Goal: Information Seeking & Learning: Learn about a topic

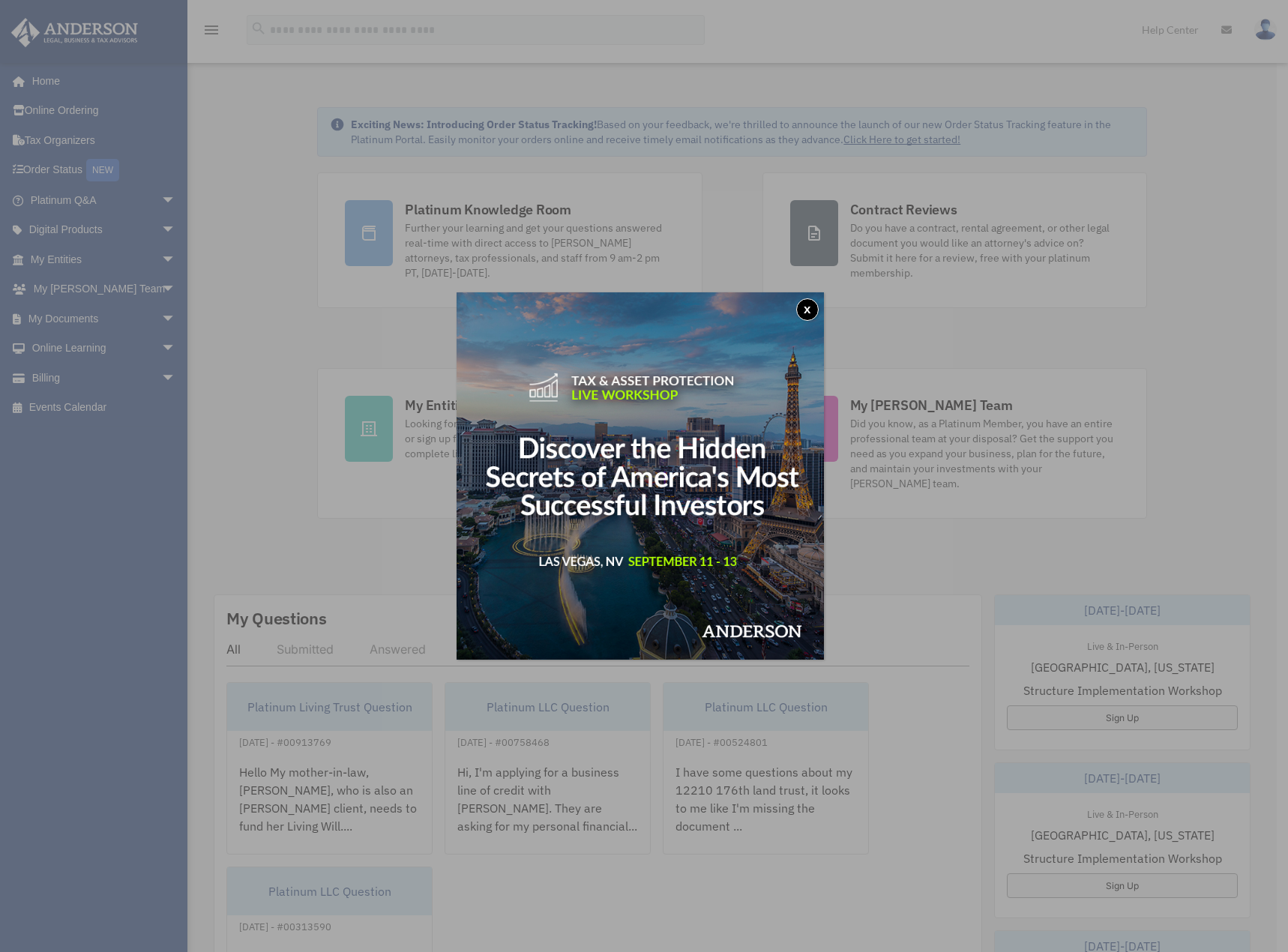
click at [638, 334] on img at bounding box center [641, 476] width 367 height 367
click at [812, 304] on button "x" at bounding box center [807, 309] width 22 height 22
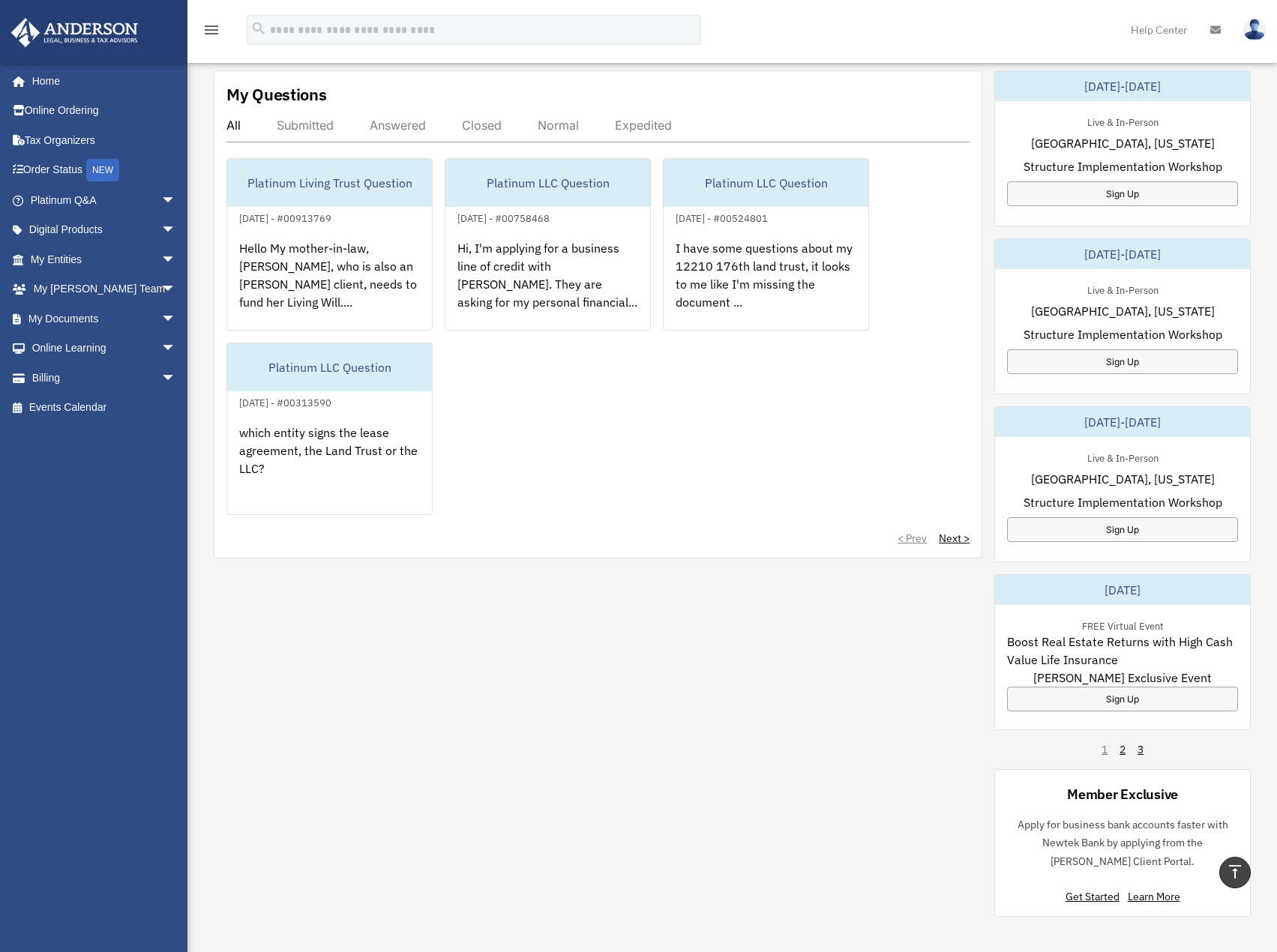
scroll to position [525, 0]
click at [1135, 517] on div "Sign Up" at bounding box center [1122, 529] width 231 height 24
click at [1121, 349] on div "Sign Up" at bounding box center [1122, 361] width 231 height 24
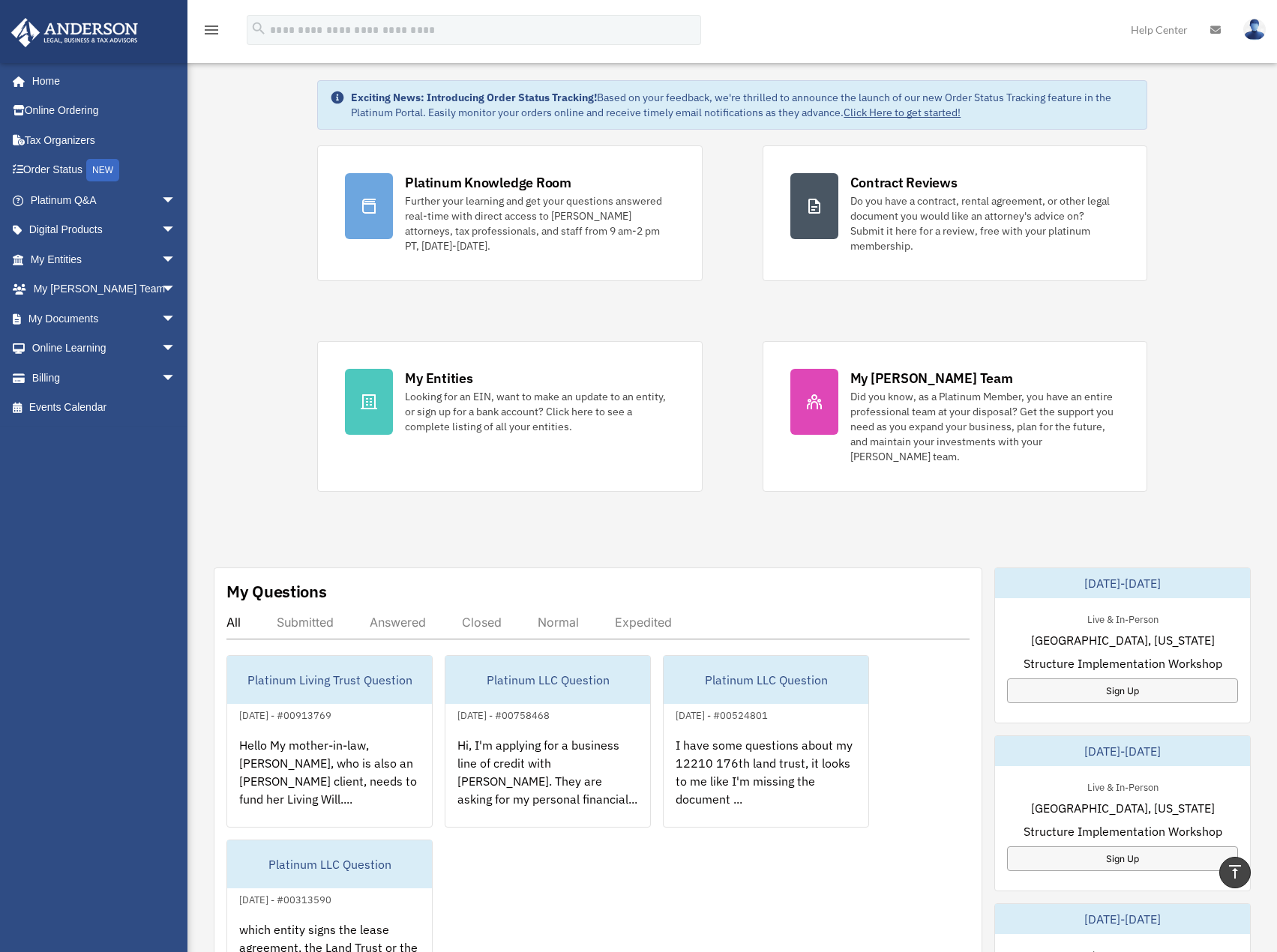
scroll to position [0, 0]
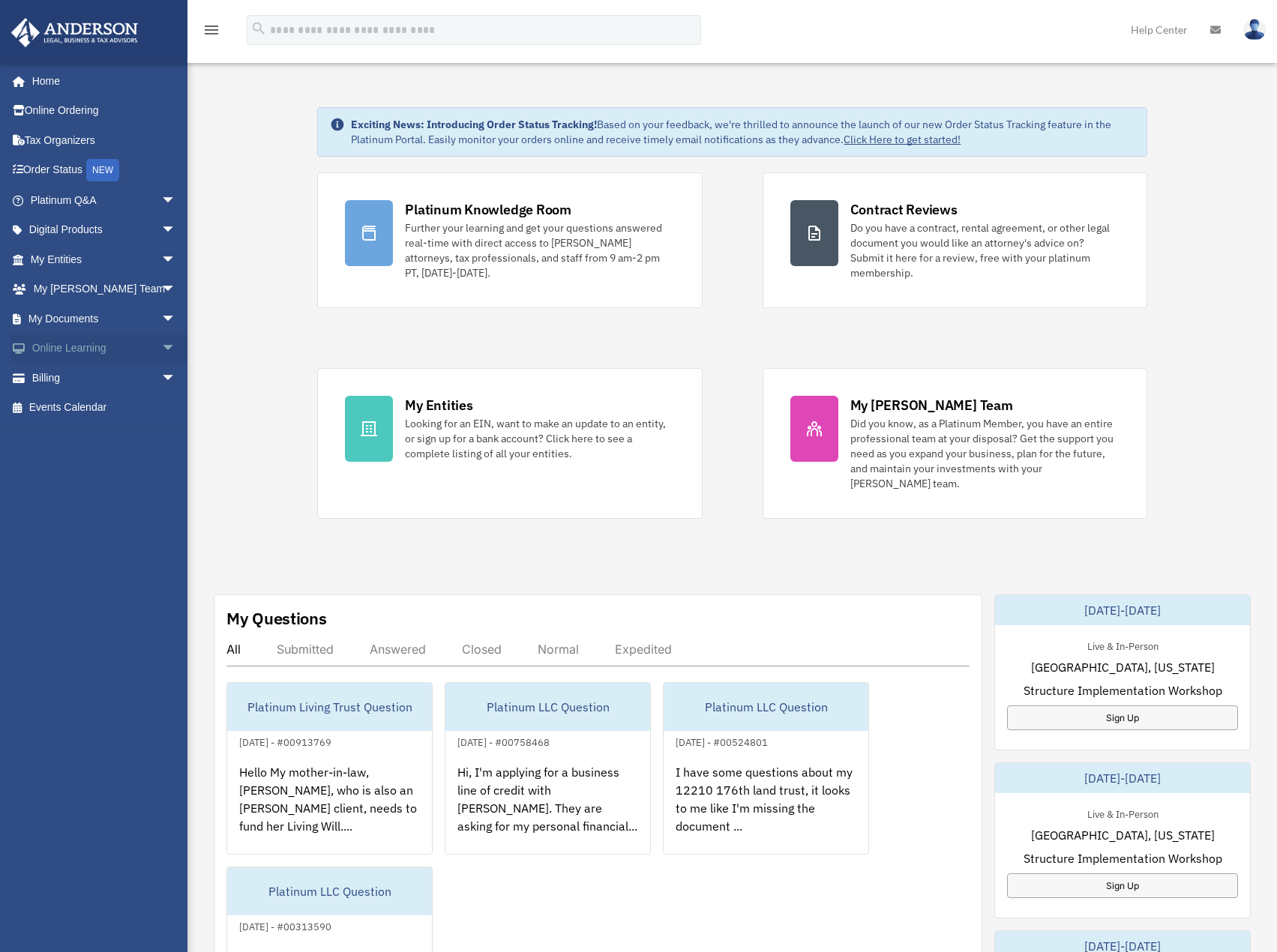
click at [93, 344] on link "Online Learning arrow_drop_down" at bounding box center [105, 348] width 188 height 30
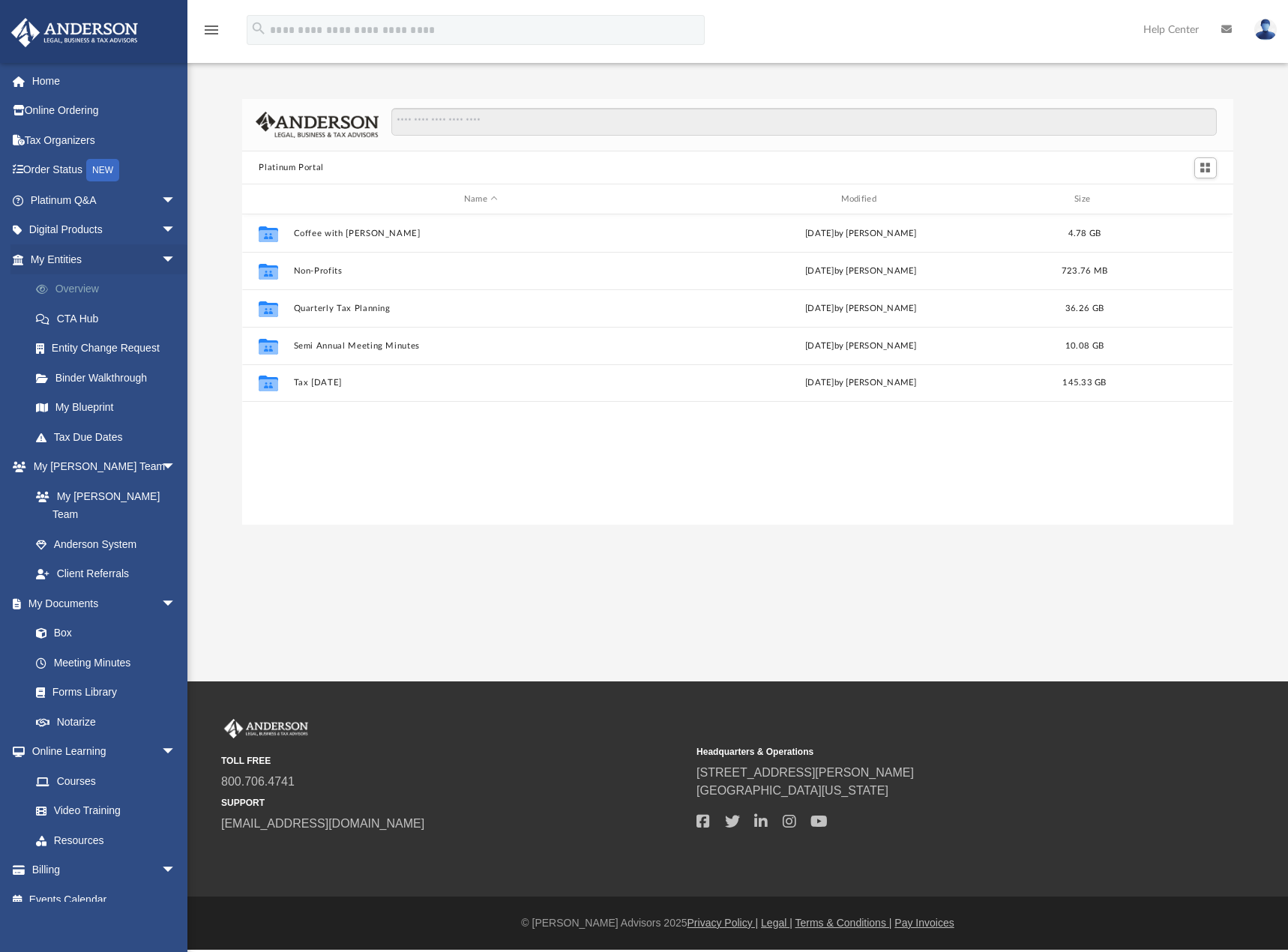
scroll to position [330, 980]
click at [67, 766] on link "Courses" at bounding box center [109, 781] width 178 height 30
